Goal: Find contact information: Find contact information

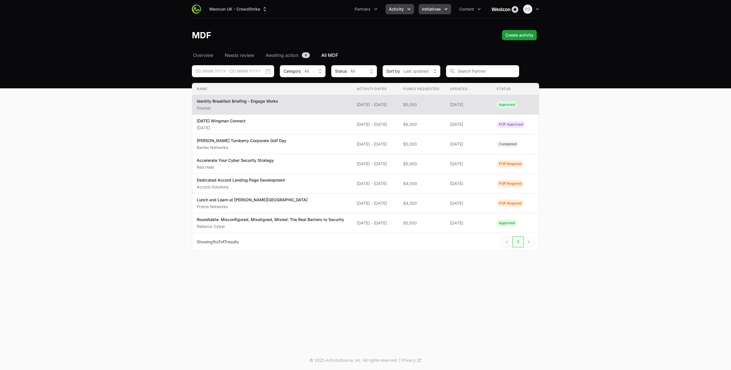
click at [429, 8] on span "Initiatives" at bounding box center [431, 9] width 19 height 6
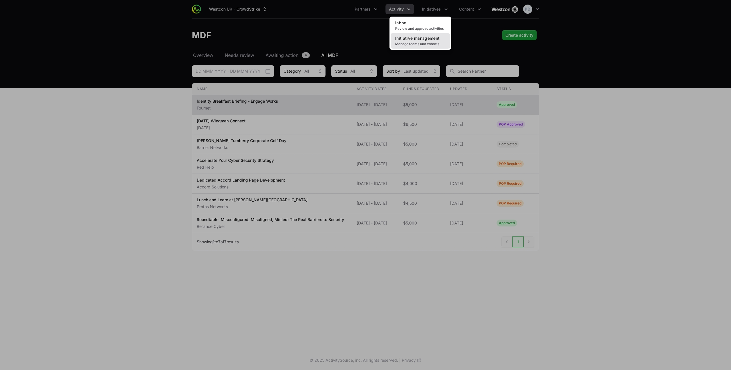
click at [421, 44] on span "Manage teams and cohorts" at bounding box center [420, 44] width 50 height 5
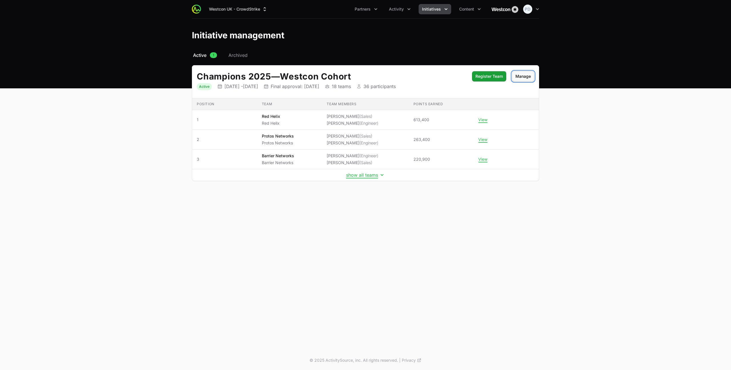
click at [522, 77] on span "Manage" at bounding box center [522, 76] width 15 height 7
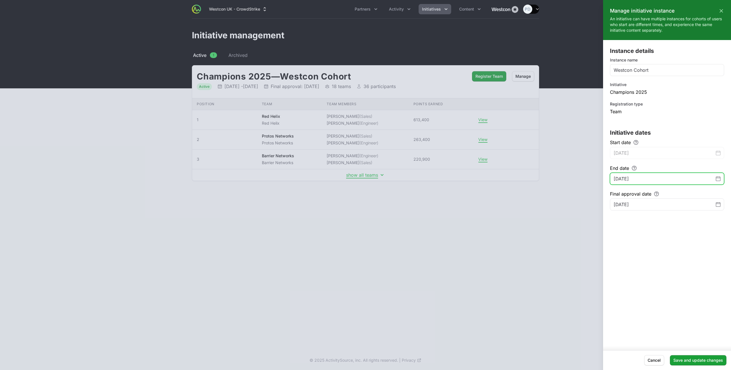
click at [662, 176] on input "November 1, 2026" at bounding box center [665, 178] width 102 height 7
click at [720, 178] on icon "Change date, November 1, 2026" at bounding box center [718, 178] width 5 height 5
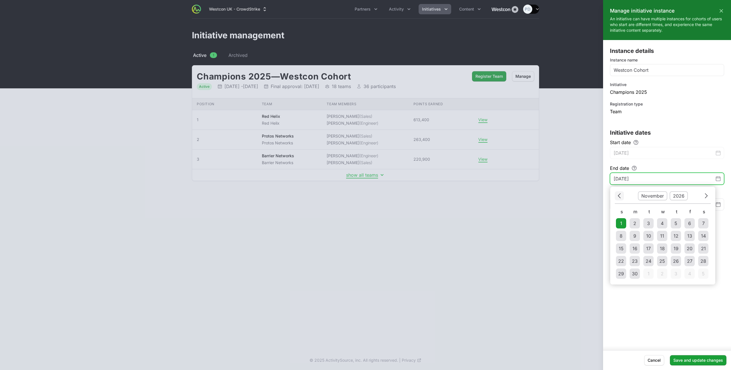
click at [620, 196] on icon "Choose date" at bounding box center [619, 196] width 3 height 8
click at [677, 224] on td "1" at bounding box center [676, 223] width 10 height 10
type input "October 1, 2026"
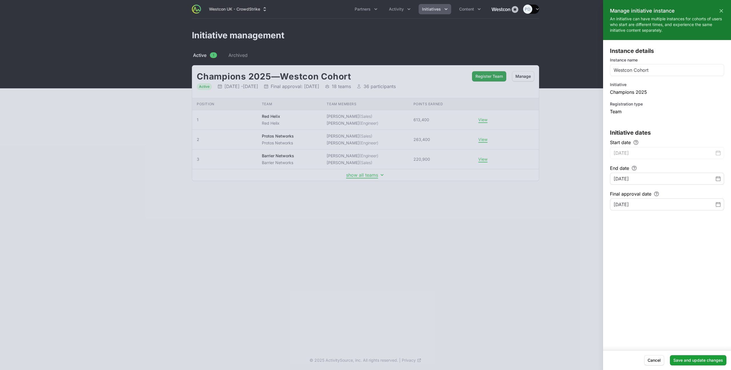
click at [721, 205] on div "December 1, 2026" at bounding box center [667, 204] width 114 height 12
click at [717, 177] on icon "Change date, October 1, 2026" at bounding box center [718, 178] width 5 height 5
click at [679, 166] on div "End date October 1, 2026" at bounding box center [667, 174] width 114 height 20
click at [719, 206] on span "Change date, December 1, 2026" at bounding box center [718, 204] width 5 height 7
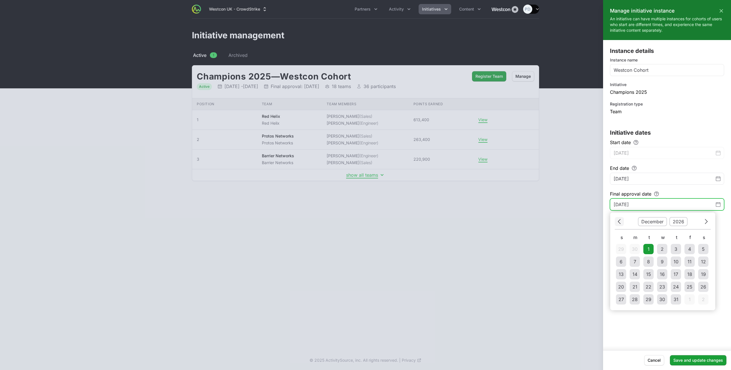
click at [618, 221] on icon "Choose date" at bounding box center [619, 221] width 3 height 5
click at [675, 248] on tr "27 28 29 30 1 2 3" at bounding box center [663, 248] width 96 height 13
click at [703, 248] on div "3" at bounding box center [703, 248] width 3 height 7
type input "October 3, 2026"
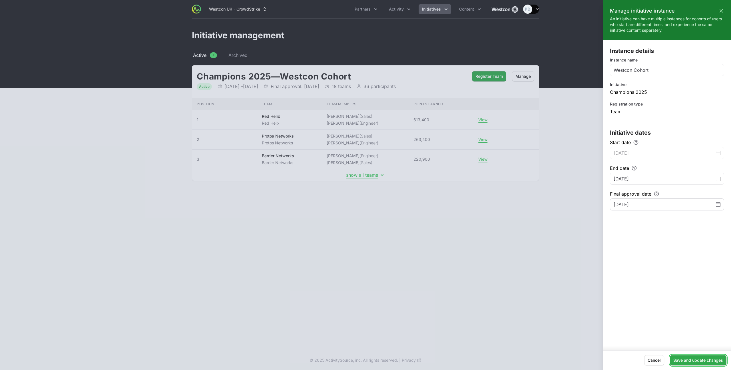
click at [694, 363] on span "Save and update changes" at bounding box center [698, 359] width 50 height 7
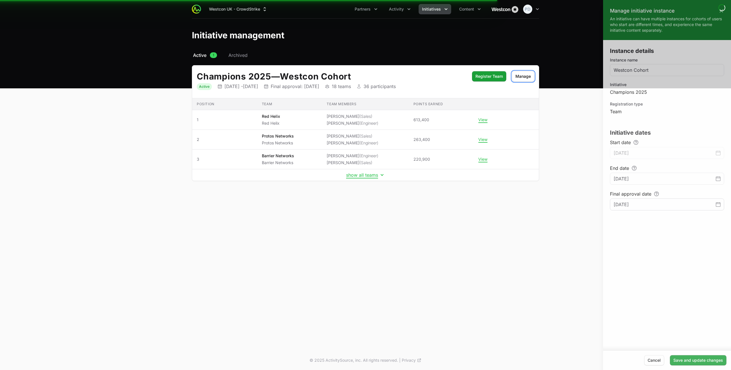
type input "November 1, 2026"
type input "December 1, 2026"
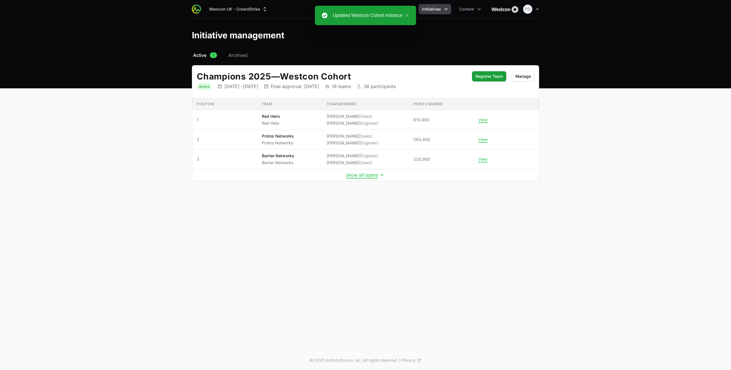
click at [305, 192] on div "Select a tab Active Archived Active 1 Archived Champions 2025 — Westcon Cohort …" at bounding box center [366, 123] width 366 height 143
click at [404, 10] on span "Activity" at bounding box center [396, 9] width 15 height 6
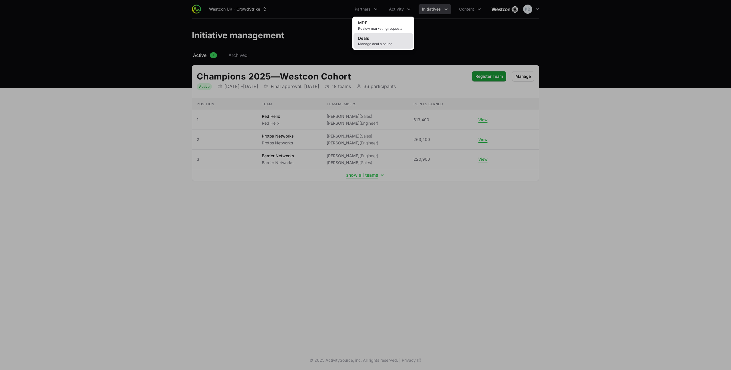
click at [374, 38] on link "Deals Manage deal pipeline" at bounding box center [383, 40] width 59 height 15
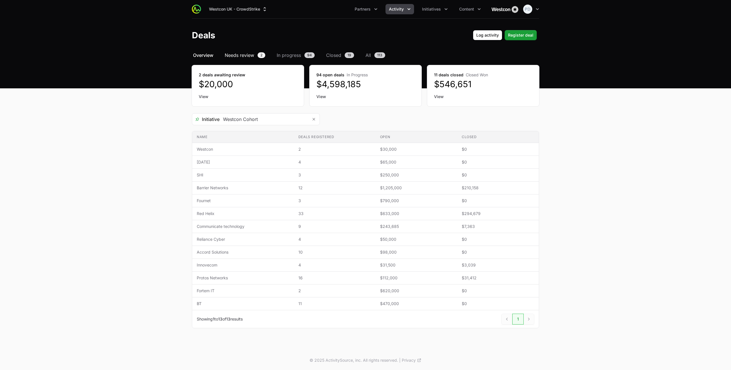
click at [253, 55] on span "Needs review" at bounding box center [239, 55] width 29 height 7
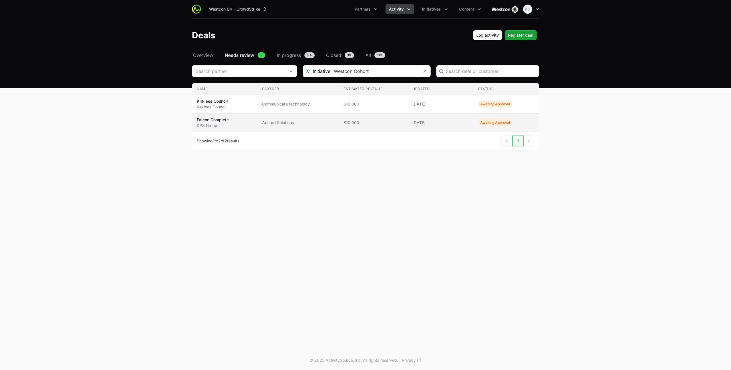
click at [247, 122] on span "Falcon Complete DPS Group" at bounding box center [225, 122] width 56 height 11
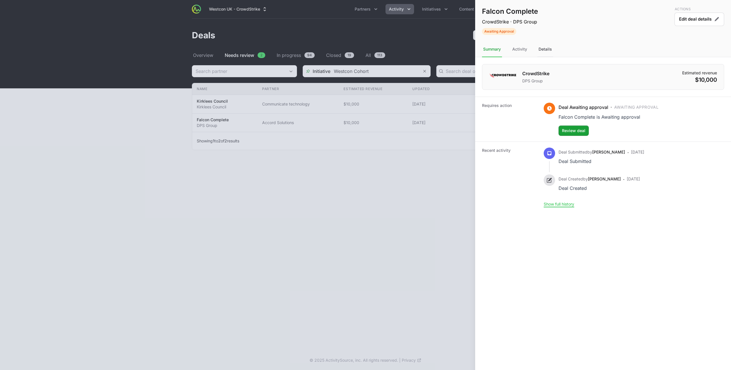
click at [541, 51] on div "Details" at bounding box center [545, 49] width 16 height 15
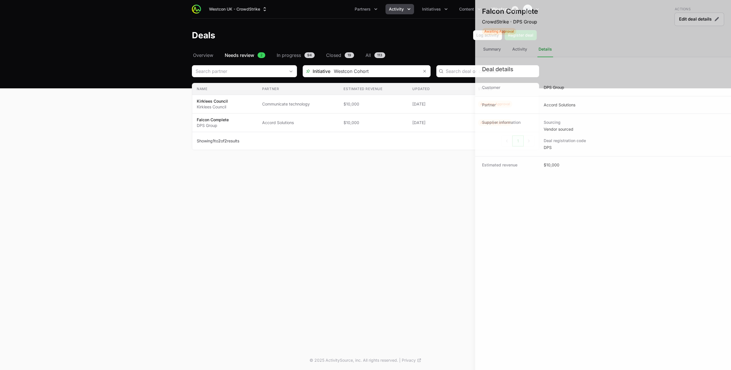
click at [448, 137] on div at bounding box center [365, 185] width 731 height 370
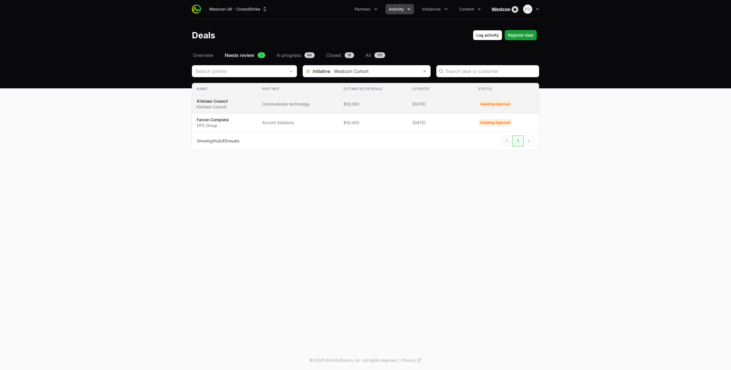
click at [292, 98] on td "Partner Communicate technology" at bounding box center [298, 104] width 81 height 19
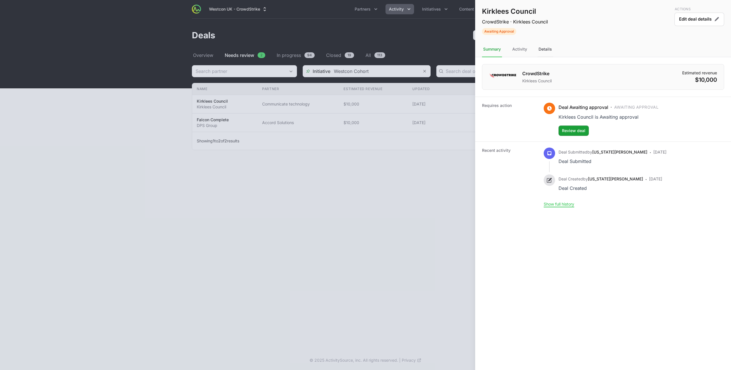
click at [541, 51] on div "Details" at bounding box center [545, 49] width 16 height 15
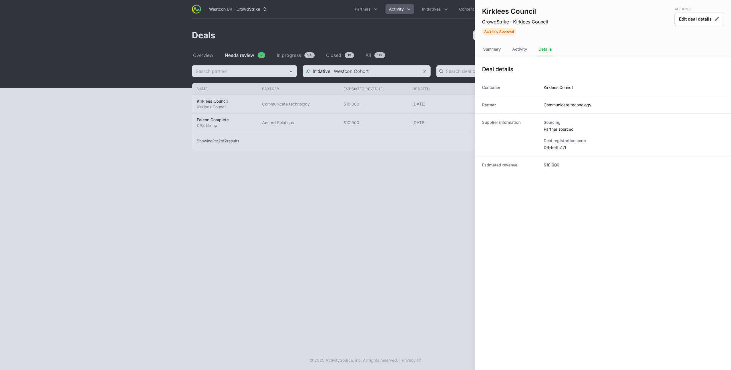
click at [557, 147] on dd "DR-fe4fc17f" at bounding box center [634, 148] width 180 height 6
copy dl "DR-fe4fc17f"
click at [492, 42] on div "Summary" at bounding box center [492, 49] width 20 height 15
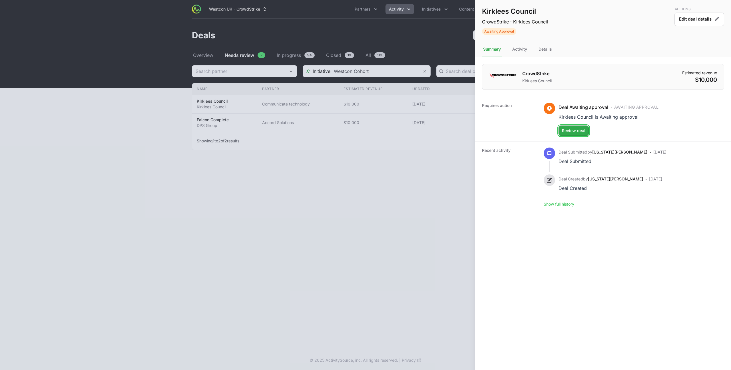
click at [584, 129] on span "Review deal" at bounding box center [573, 130] width 23 height 7
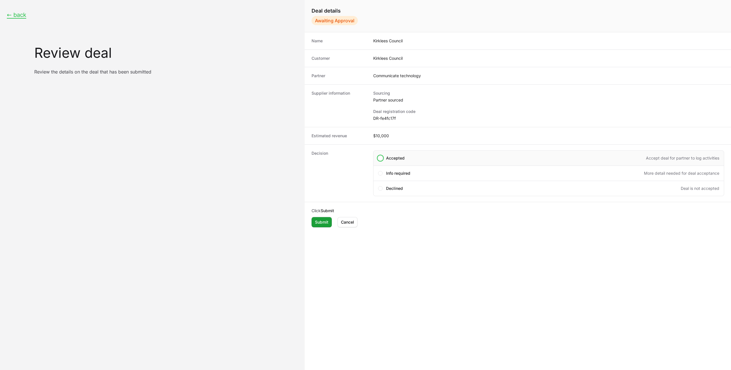
drag, startPoint x: 422, startPoint y: 158, endPoint x: 417, endPoint y: 162, distance: 5.7
click at [422, 158] on div "Accepted Accept deal for partner to log activities" at bounding box center [552, 158] width 333 height 6
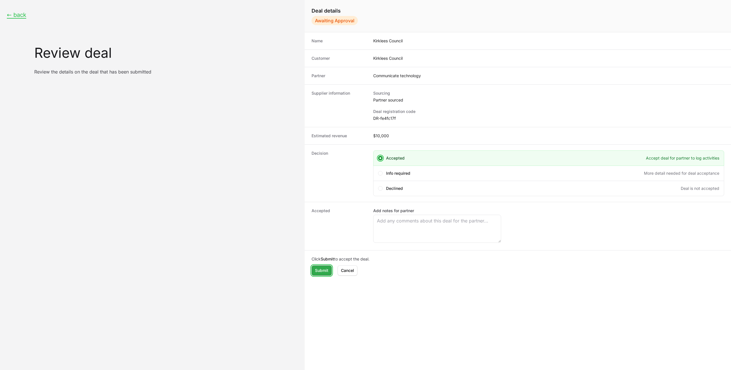
click at [322, 268] on span "Submit" at bounding box center [321, 270] width 13 height 7
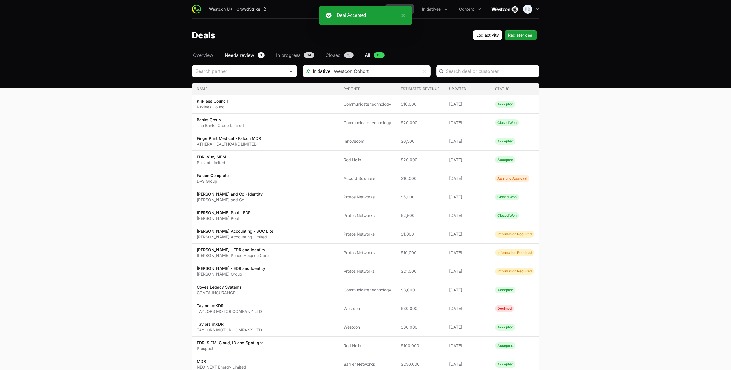
click at [241, 56] on span "Needs review" at bounding box center [239, 55] width 29 height 7
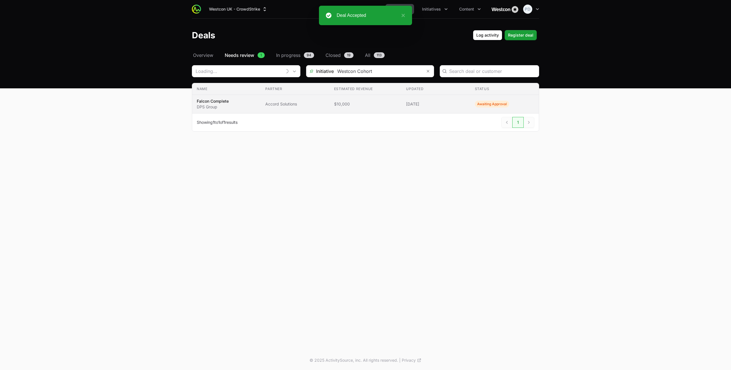
click at [227, 104] on p "DPS Group" at bounding box center [213, 107] width 32 height 6
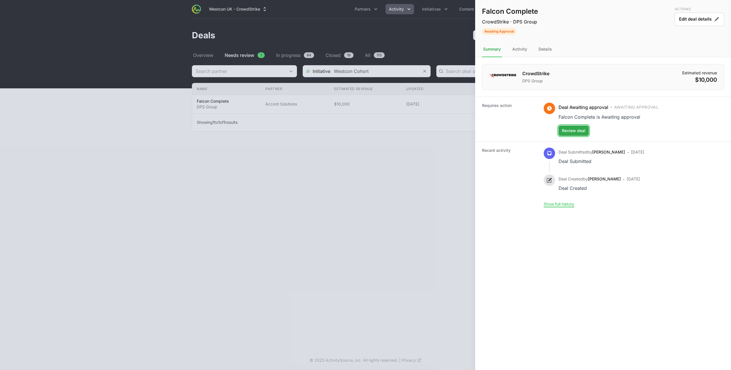
click at [571, 134] on button "Review deal Review deal" at bounding box center [574, 130] width 30 height 10
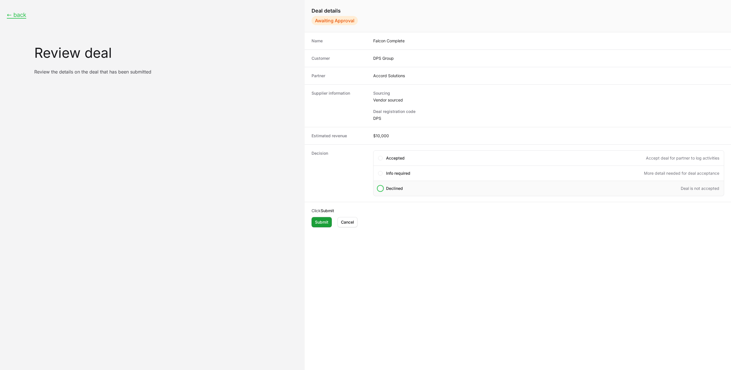
click at [384, 189] on div "Declined Deal is not accepted" at bounding box center [548, 187] width 351 height 15
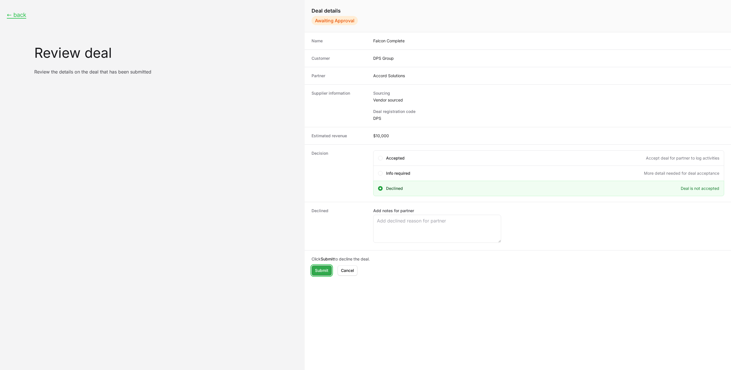
click at [328, 269] on button "Submit Submit" at bounding box center [322, 270] width 20 height 10
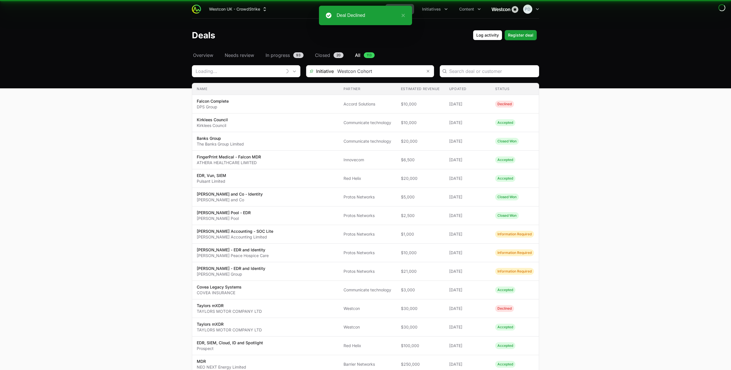
scroll to position [3, 0]
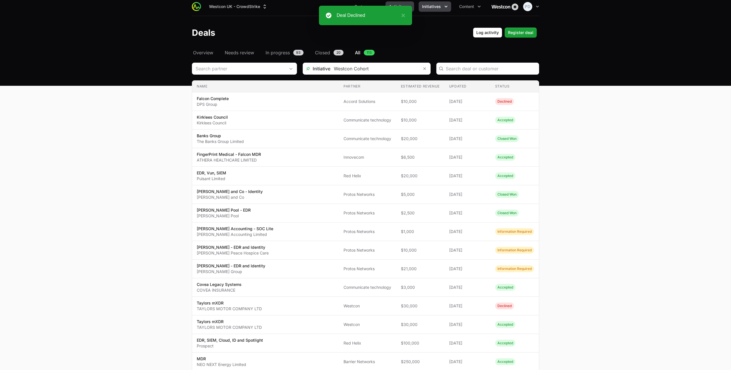
click at [438, 7] on span "Initiatives" at bounding box center [431, 7] width 19 height 6
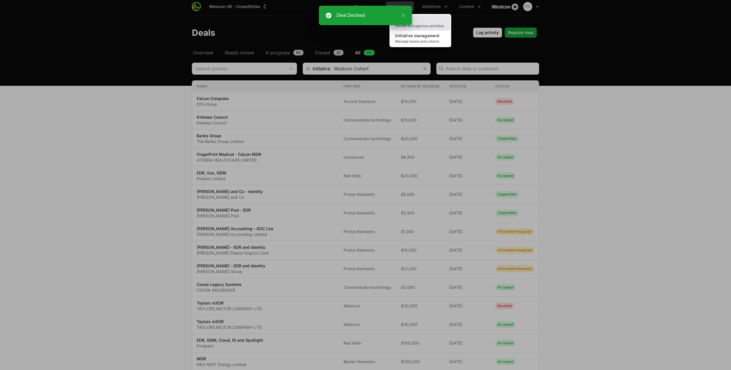
click at [432, 22] on link "Inbox Review and approve activities" at bounding box center [420, 22] width 59 height 15
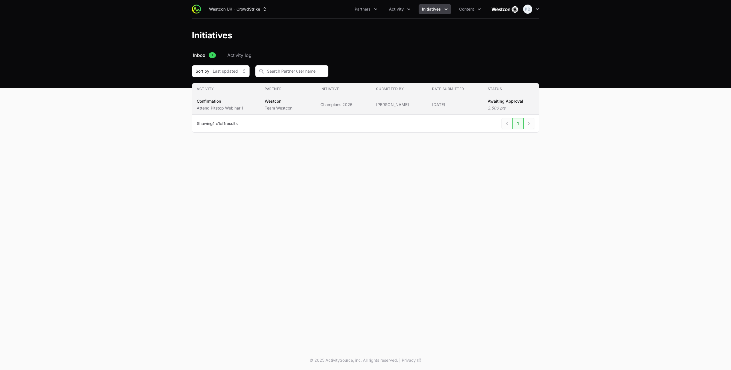
click at [261, 102] on td "Partner Westcon Team Westcon" at bounding box center [288, 105] width 56 height 20
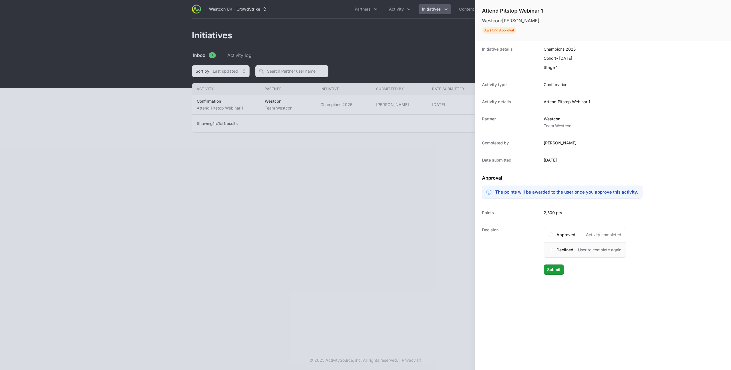
click at [559, 248] on span "Declined" at bounding box center [565, 250] width 17 height 6
click at [416, 210] on div at bounding box center [365, 185] width 731 height 370
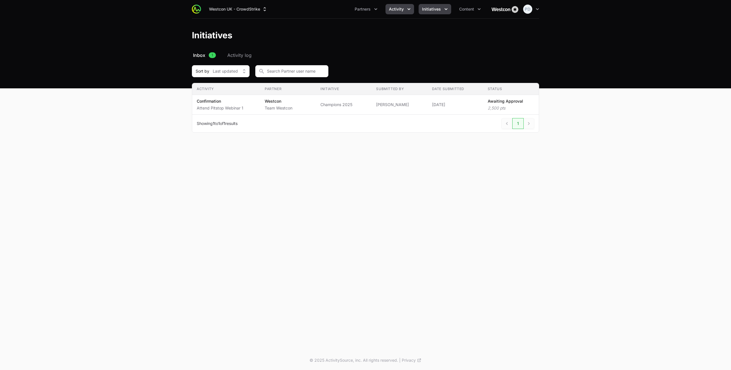
click at [404, 10] on span "Activity" at bounding box center [396, 9] width 15 height 6
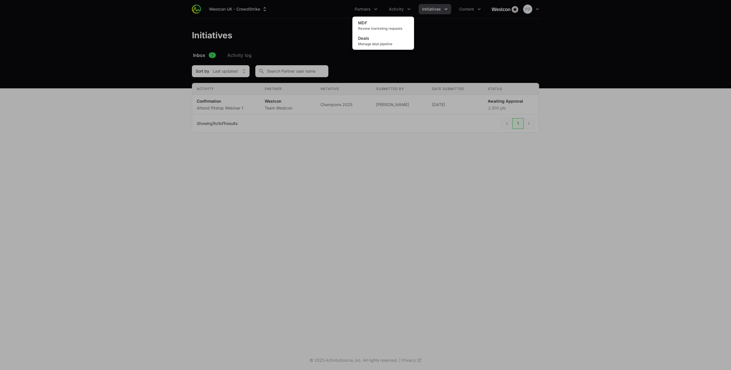
click at [367, 9] on div "Activity menu" at bounding box center [365, 185] width 731 height 370
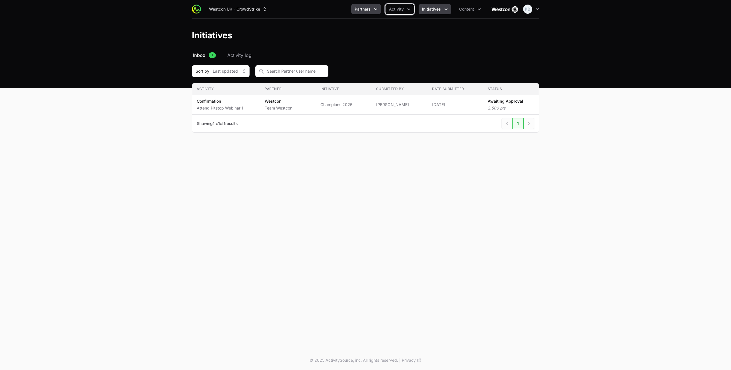
click at [365, 10] on span "Partners" at bounding box center [363, 9] width 16 height 6
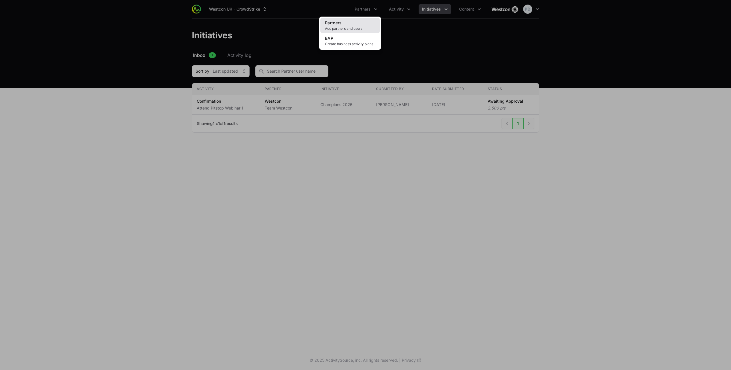
click at [348, 24] on link "Partners Add partners and users" at bounding box center [349, 25] width 59 height 15
click at [434, 8] on div "Partners menu" at bounding box center [365, 185] width 731 height 370
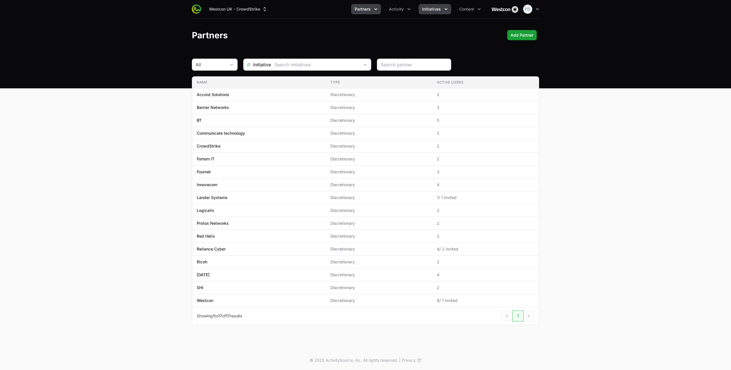
click at [432, 9] on span "Initiatives" at bounding box center [431, 9] width 19 height 6
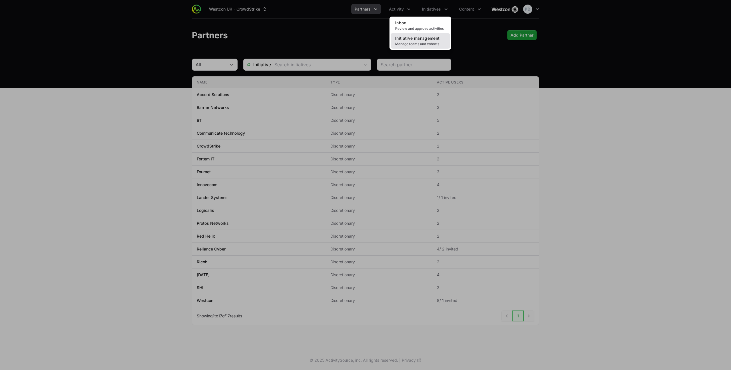
click at [408, 39] on span "Initiative management" at bounding box center [417, 38] width 44 height 5
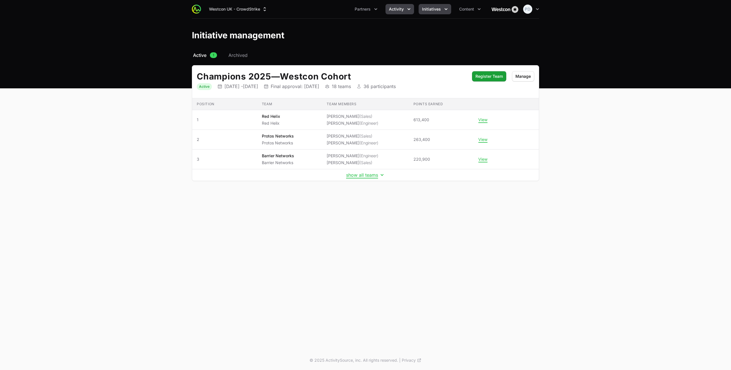
click at [390, 9] on span "Activity" at bounding box center [396, 9] width 15 height 6
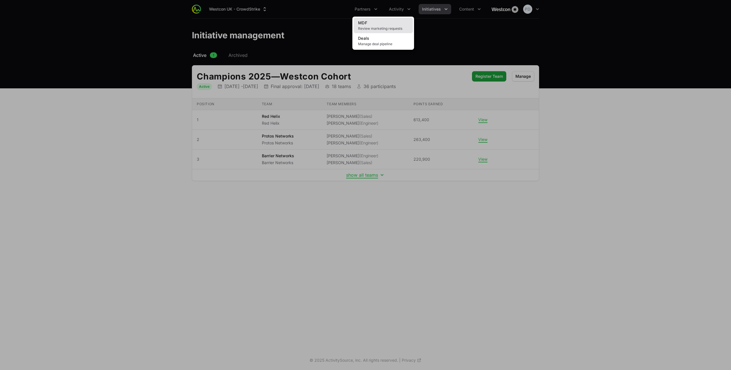
click at [395, 27] on span "Review marketing requests" at bounding box center [383, 28] width 50 height 5
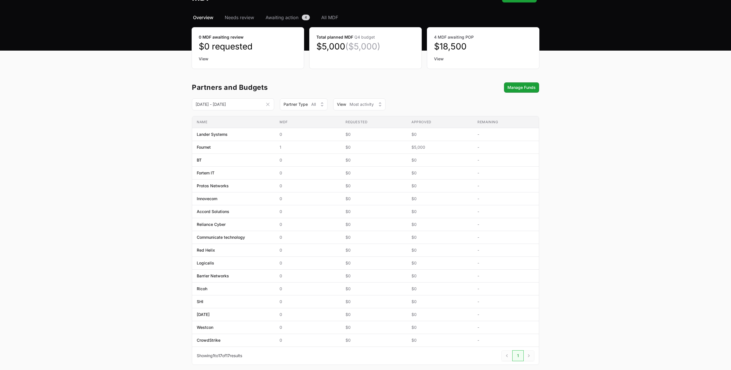
scroll to position [66, 0]
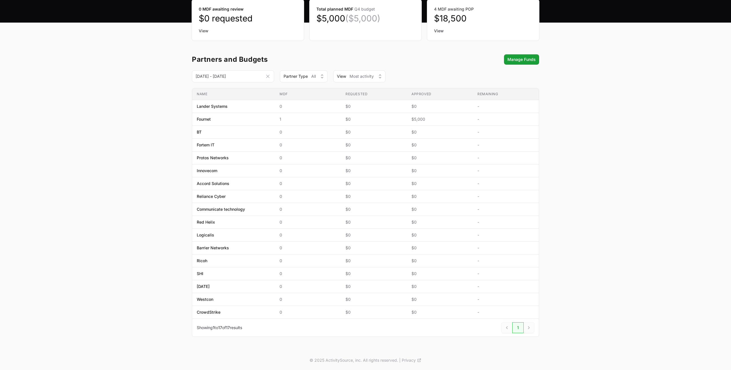
click at [527, 328] on div "Next" at bounding box center [529, 327] width 11 height 11
click at [510, 327] on div at bounding box center [506, 327] width 11 height 11
click at [519, 329] on link "1" at bounding box center [517, 327] width 11 height 11
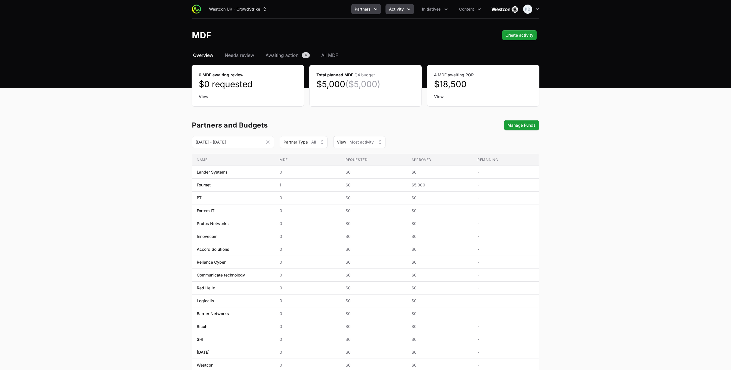
click at [370, 11] on span "Partners" at bounding box center [363, 9] width 16 height 6
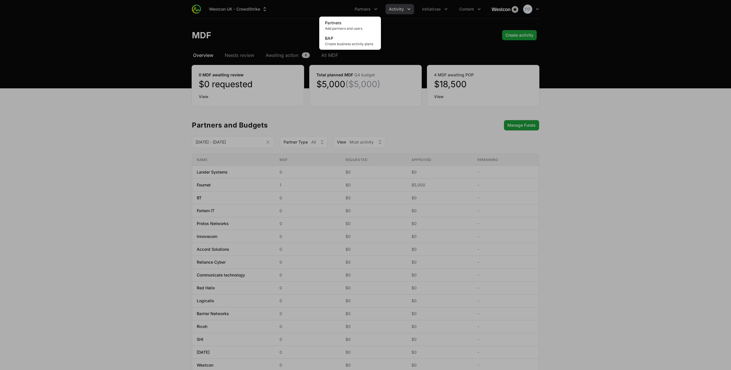
click at [443, 9] on div "Partners menu" at bounding box center [365, 185] width 731 height 370
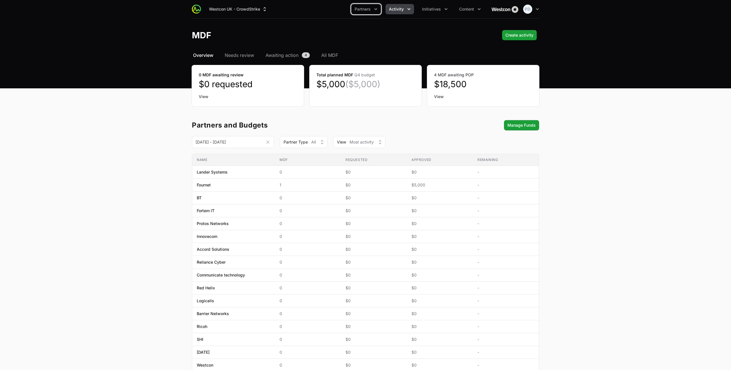
click at [443, 9] on icon "Initiatives menu" at bounding box center [446, 9] width 6 height 6
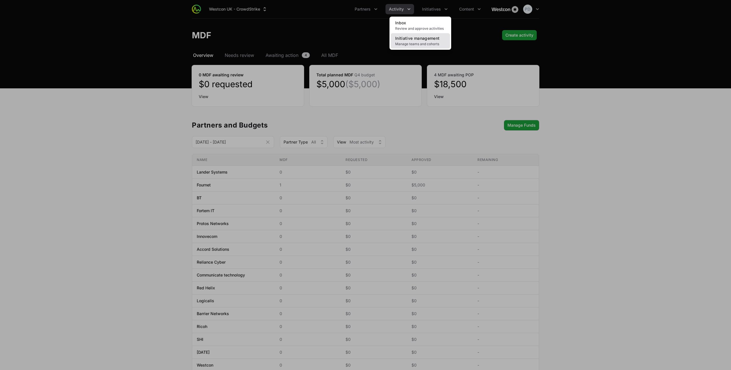
click at [422, 46] on span "Manage teams and cohorts" at bounding box center [420, 44] width 50 height 5
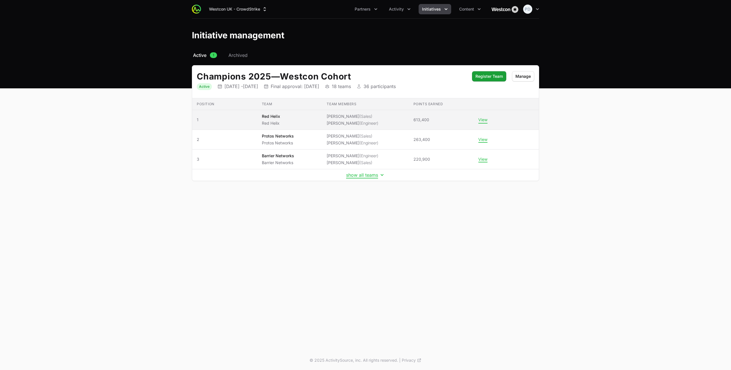
click at [480, 121] on button "View" at bounding box center [482, 119] width 9 height 5
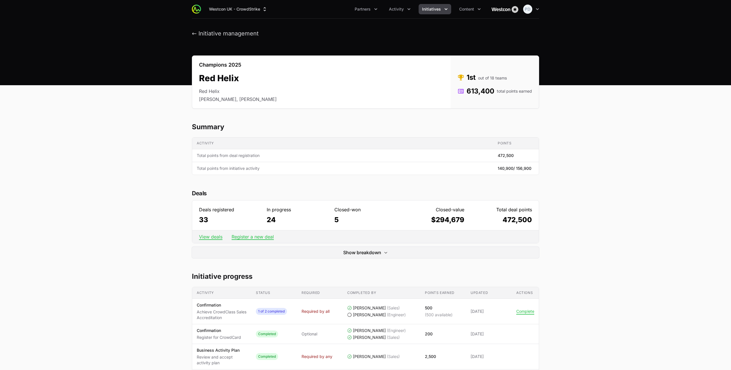
click at [509, 6] on img at bounding box center [504, 8] width 27 height 11
click at [370, 7] on span "Partners" at bounding box center [363, 9] width 16 height 6
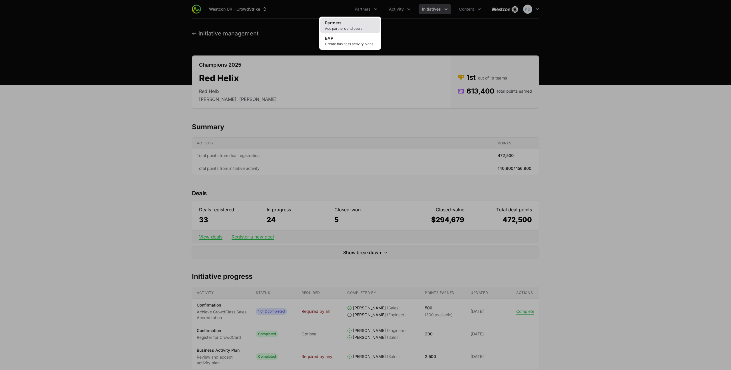
click at [356, 25] on link "Partners Add partners and users" at bounding box center [349, 25] width 59 height 15
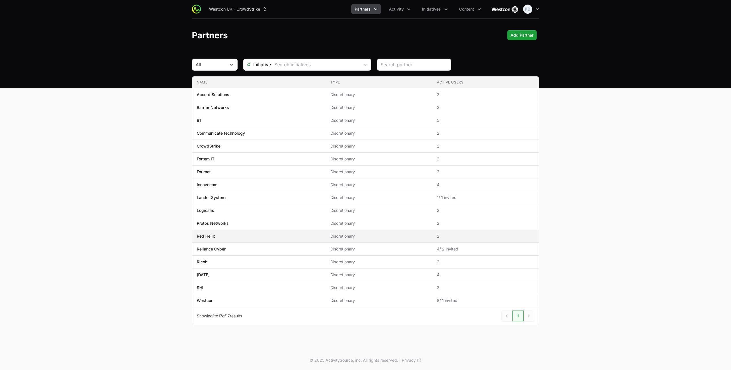
click at [217, 237] on span "Red Helix" at bounding box center [259, 236] width 125 height 6
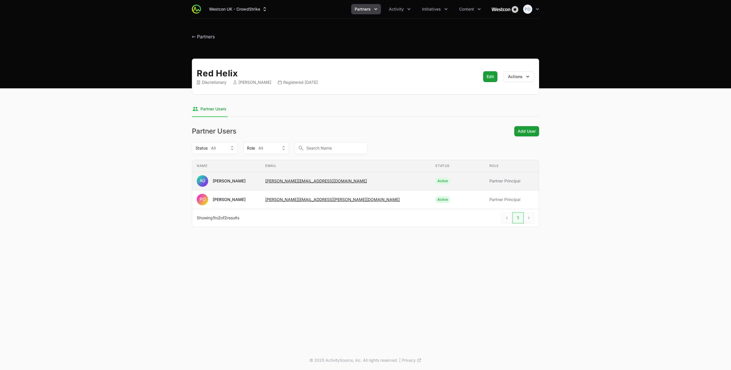
drag, startPoint x: 349, startPoint y: 181, endPoint x: 283, endPoint y: 180, distance: 66.0
click at [283, 180] on span "Andrew.Guest@redhelix.co.uk" at bounding box center [345, 181] width 161 height 6
copy link "Andrew.Guest@redhelix.co.uk"
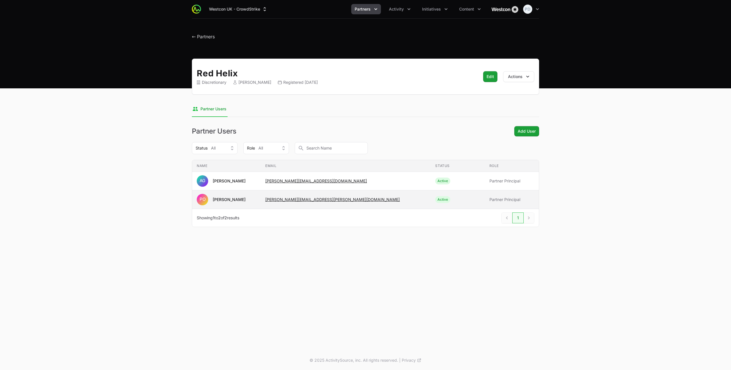
drag, startPoint x: 339, startPoint y: 200, endPoint x: 282, endPoint y: 200, distance: 57.1
click at [282, 200] on td "Email Patrick.Okolie@redhelix.co.uk" at bounding box center [346, 199] width 170 height 19
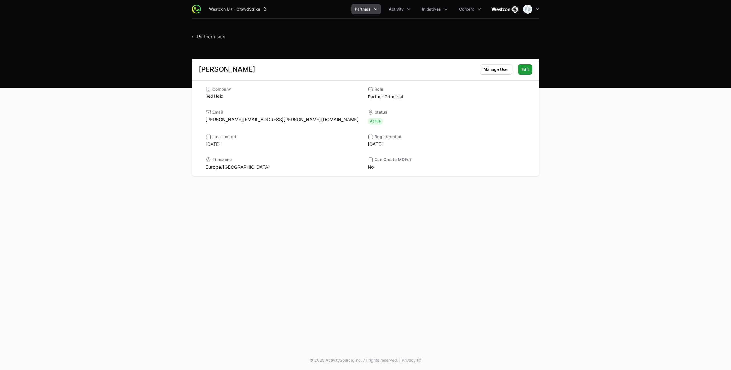
drag, startPoint x: 270, startPoint y: 119, endPoint x: 205, endPoint y: 118, distance: 65.7
click at [205, 118] on div "Company Red Helix Role Partner Principal Email Patrick.Okolie@redhelix.co.uk St…" at bounding box center [366, 128] width 334 height 84
copy dd "Patrick.Okolie@redhelix.co.uk"
click at [210, 37] on span "← Partner users" at bounding box center [208, 37] width 33 height 6
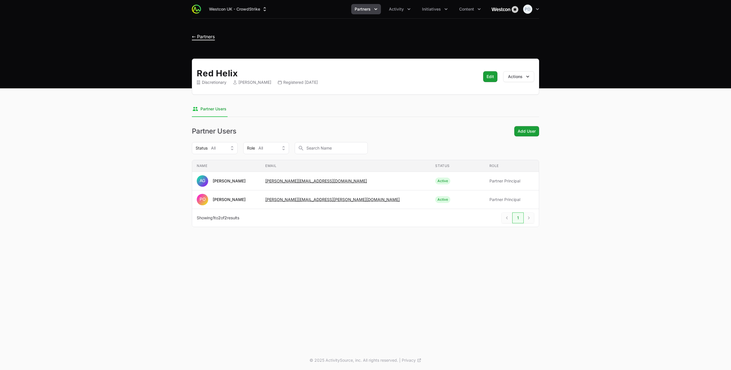
click at [196, 37] on span "← Partners" at bounding box center [203, 37] width 23 height 6
click at [436, 8] on span "Initiatives" at bounding box center [431, 9] width 19 height 6
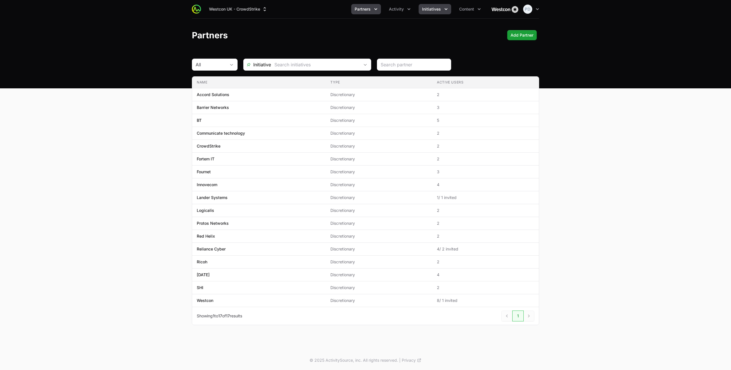
click at [432, 12] on button "Initiatives" at bounding box center [435, 9] width 33 height 10
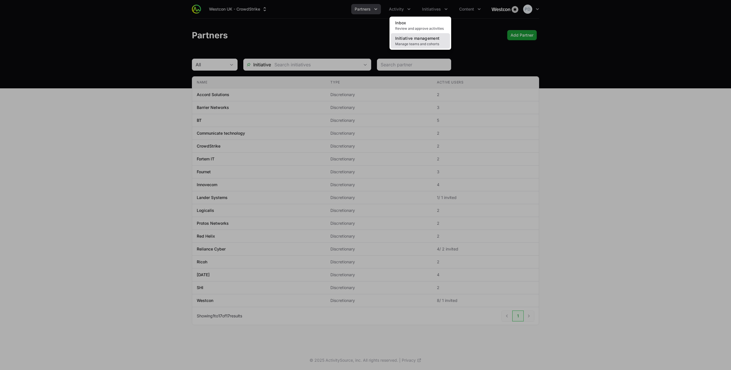
click at [427, 47] on link "Initiative management Manage teams and cohorts" at bounding box center [420, 40] width 59 height 15
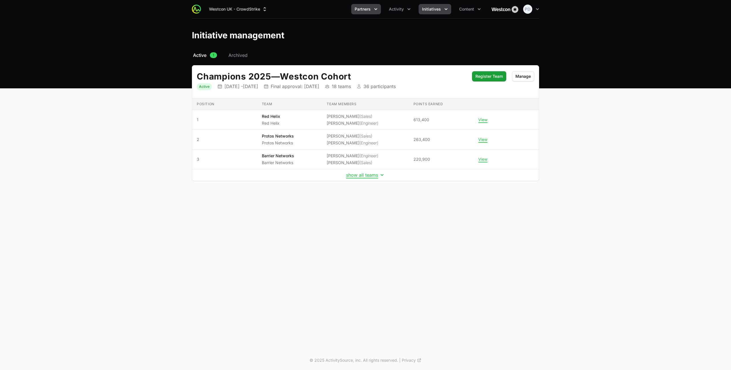
click at [370, 9] on span "Partners" at bounding box center [363, 9] width 16 height 6
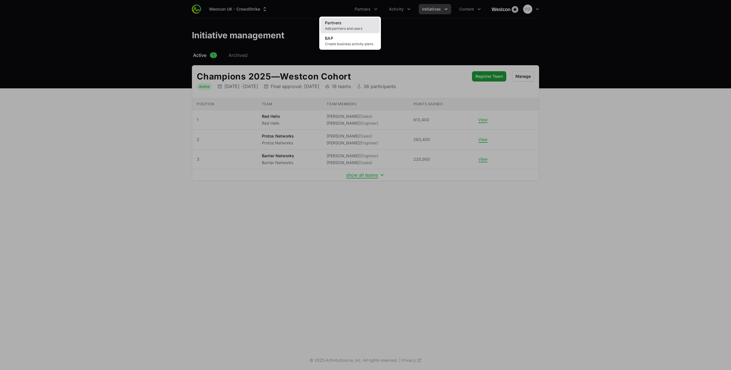
click at [343, 25] on link "Partners Add partners and users" at bounding box center [349, 25] width 59 height 15
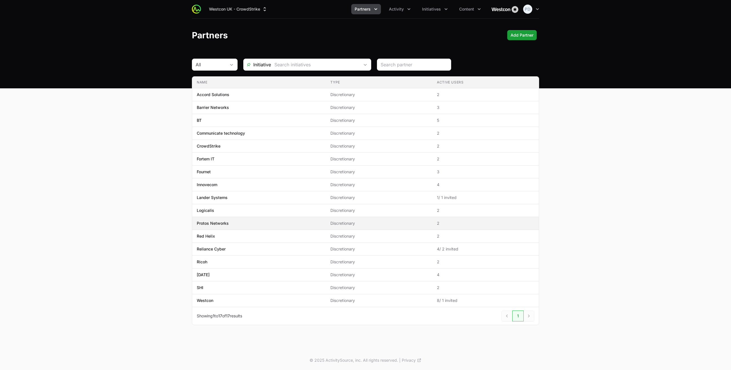
click at [217, 223] on p "Protos Networks" at bounding box center [213, 223] width 32 height 6
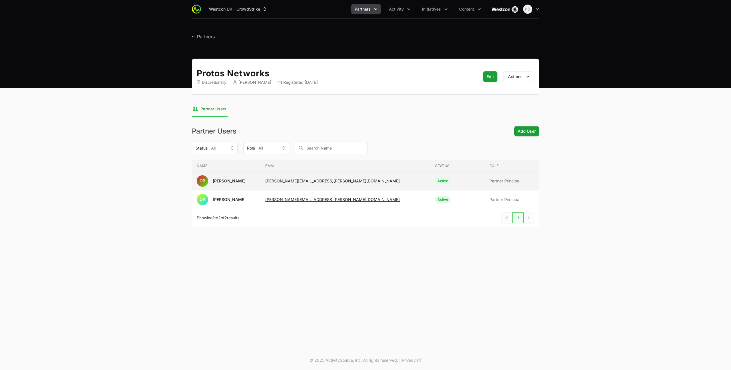
drag, startPoint x: 366, startPoint y: 179, endPoint x: 257, endPoint y: 174, distance: 109.5
click at [279, 181] on td "Email damien.sansom@protosnetworks.com" at bounding box center [346, 181] width 170 height 19
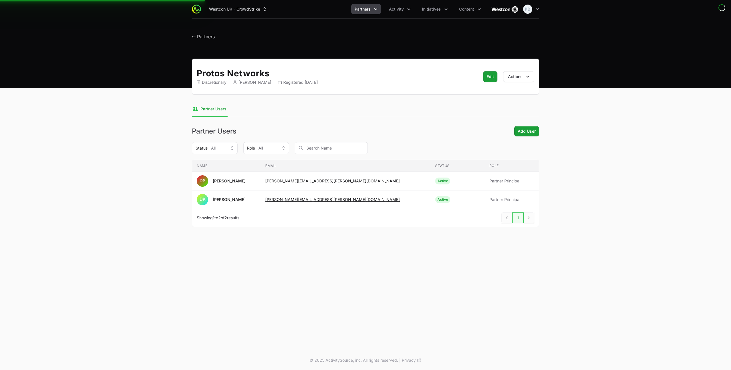
copy link "damien.sansom@protosnetworks.com"
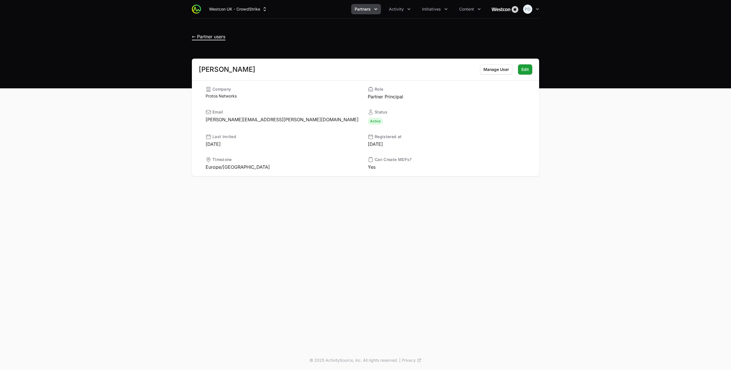
click at [194, 37] on span "← Partner users" at bounding box center [208, 37] width 33 height 6
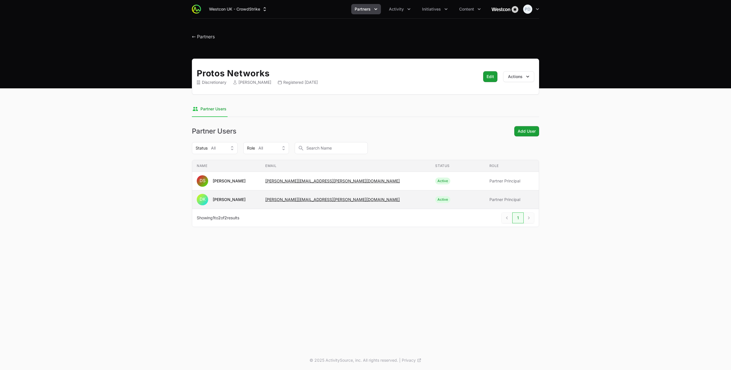
drag, startPoint x: 358, startPoint y: 199, endPoint x: 278, endPoint y: 201, distance: 80.0
click at [278, 201] on td "Email darren.kewley@protosnetworks.com" at bounding box center [346, 199] width 170 height 19
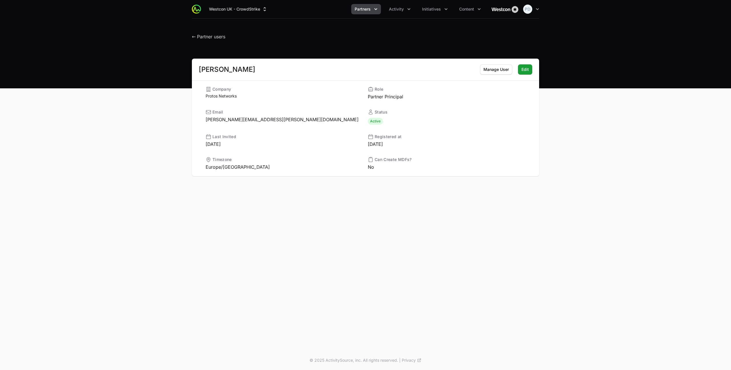
drag, startPoint x: 286, startPoint y: 119, endPoint x: 205, endPoint y: 120, distance: 81.1
click at [205, 120] on div "Company Protos Networks Role Partner Principal Email darren.kewley@protosnetwor…" at bounding box center [366, 128] width 334 height 84
copy dd "darren.kewley@protosnetworks.com"
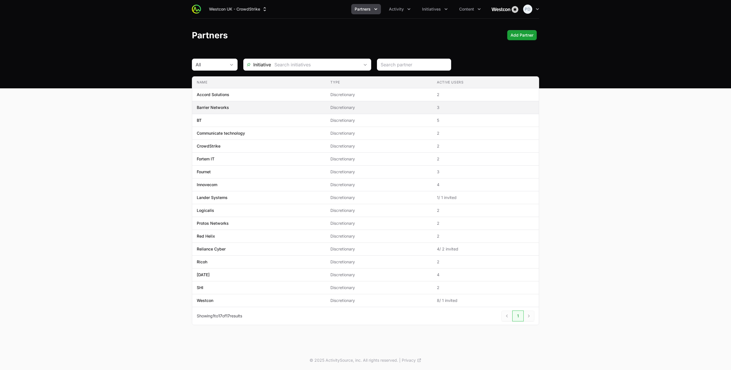
click at [228, 110] on p "Barrier Networks" at bounding box center [213, 108] width 32 height 6
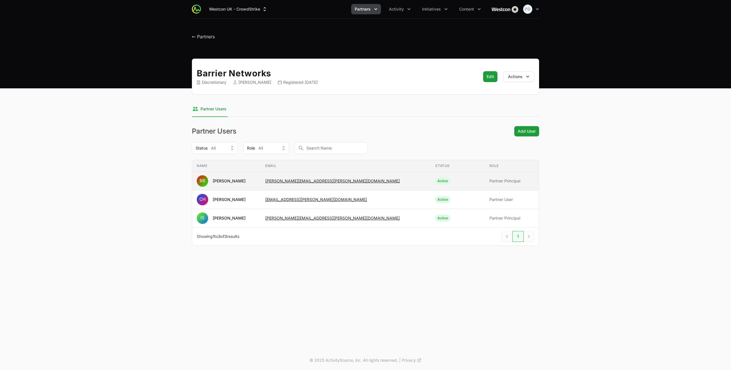
drag, startPoint x: 326, startPoint y: 182, endPoint x: 278, endPoint y: 182, distance: 48.5
click at [278, 182] on td "Email brannon.bunce@barriernetworks.com" at bounding box center [346, 181] width 170 height 19
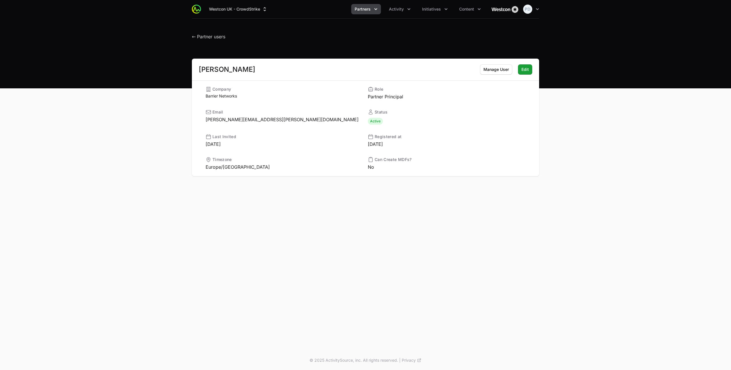
drag, startPoint x: 275, startPoint y: 121, endPoint x: 202, endPoint y: 121, distance: 72.3
click at [202, 121] on div "Company Barrier Networks Role Partner Principal Email brannon.bunce@barriernetw…" at bounding box center [366, 128] width 334 height 84
copy dd "brannon.bunce@barriernetworks.com"
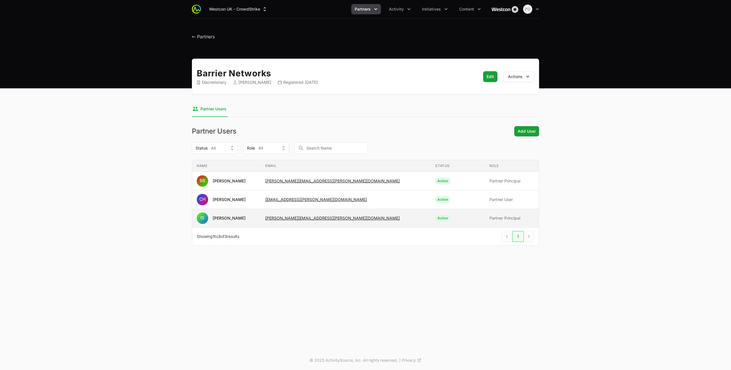
click at [245, 218] on span "IS Iain Slater" at bounding box center [226, 217] width 59 height 11
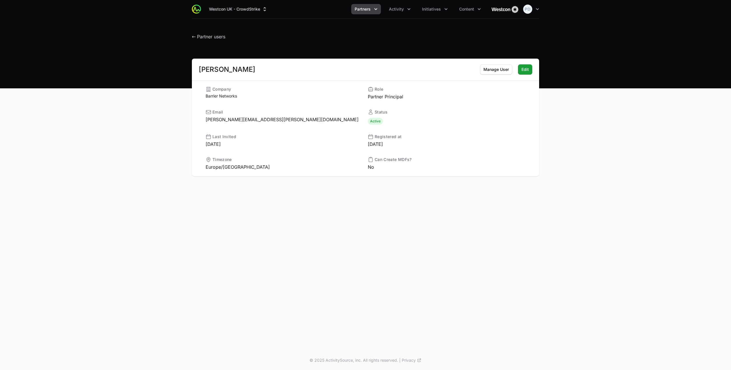
drag, startPoint x: 281, startPoint y: 118, endPoint x: 205, endPoint y: 120, distance: 75.7
click at [206, 120] on dd "iain.slater@barriernetworks.com" at bounding box center [285, 119] width 158 height 7
copy dd "iain.slater@barriernetworks.com"
